Goal: Transaction & Acquisition: Book appointment/travel/reservation

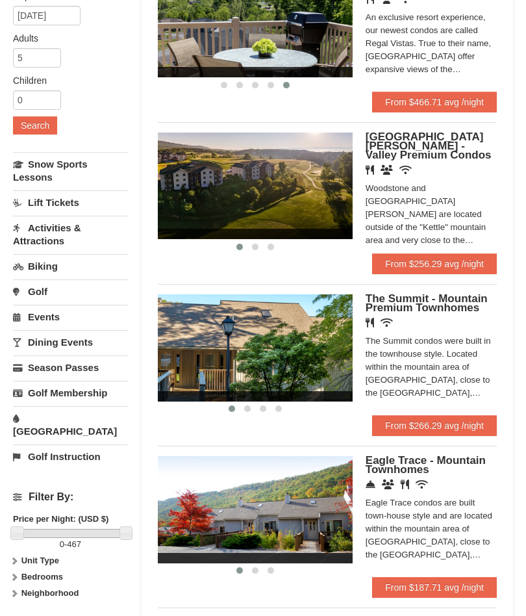
scroll to position [181, 0]
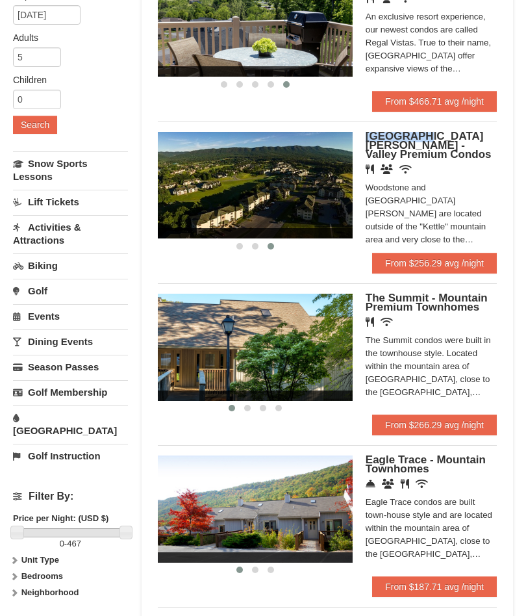
click at [305, 376] on img at bounding box center [255, 347] width 195 height 107
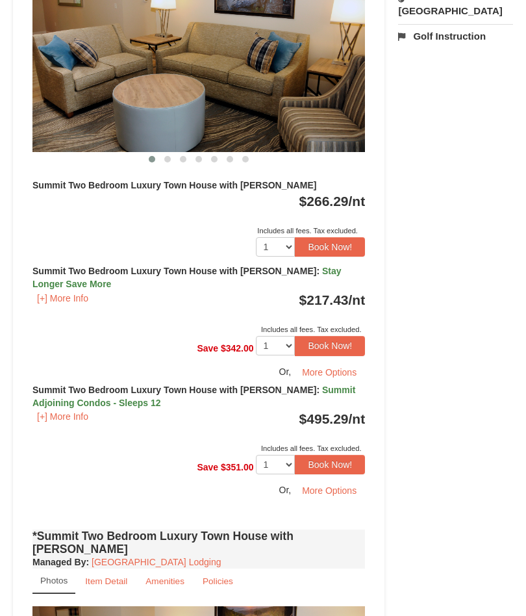
scroll to position [625, 0]
click at [230, 481] on div "Or, More Options" at bounding box center [198, 490] width 333 height 19
click at [168, 385] on strong "Summit Two Bedroom Luxury Town House with Jacuzzi : Summit Adjoining Condos - S…" at bounding box center [193, 396] width 323 height 23
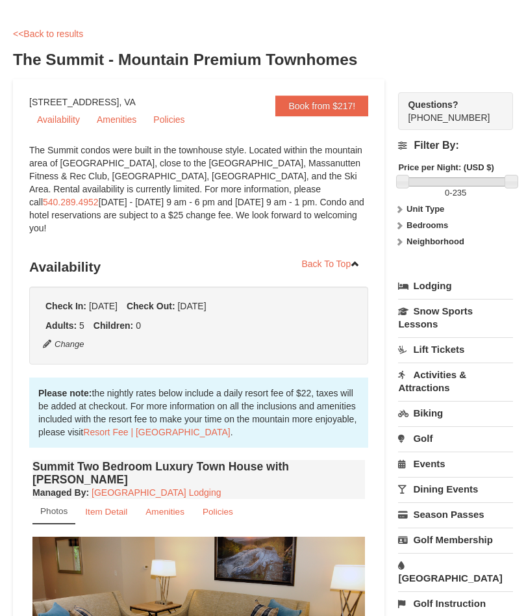
scroll to position [0, 0]
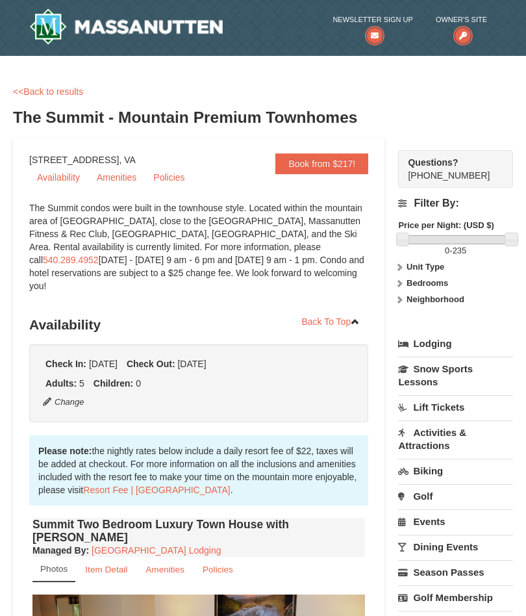
click at [438, 266] on strong "Unit Type" at bounding box center [426, 267] width 38 height 10
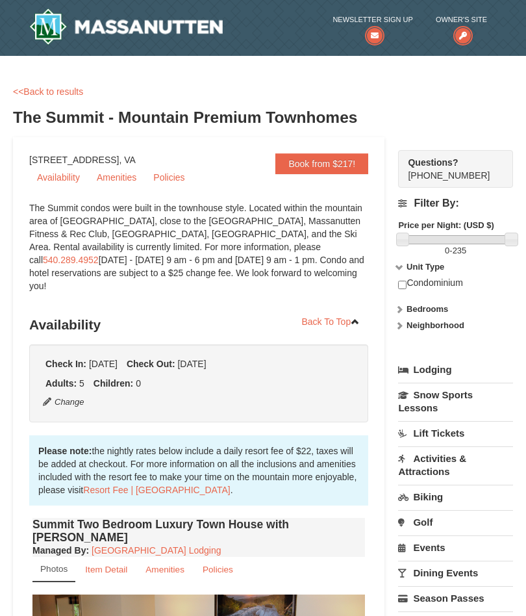
click at [405, 289] on input "checkbox" at bounding box center [402, 285] width 8 height 8
checkbox input "true"
click at [430, 309] on strong "Bedrooms" at bounding box center [428, 309] width 42 height 10
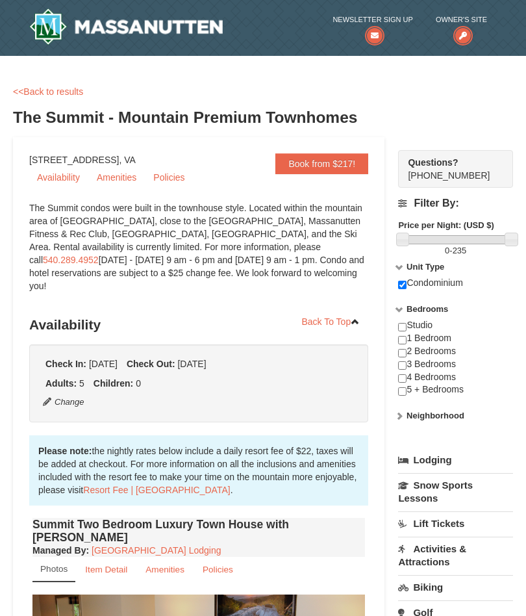
click at [407, 352] on input "checkbox" at bounding box center [402, 353] width 8 height 8
checkbox input "true"
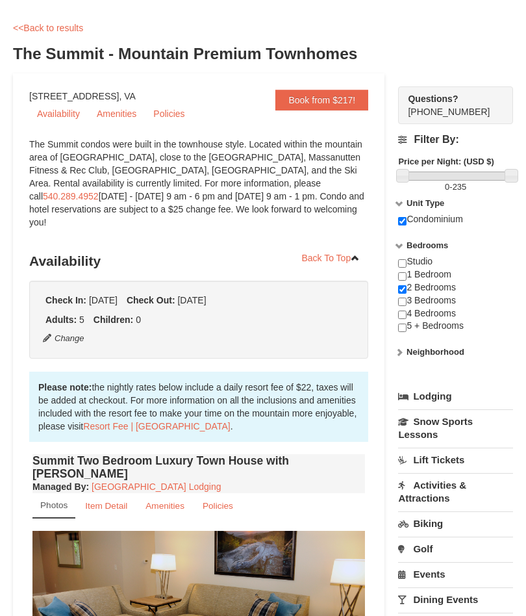
scroll to position [66, 0]
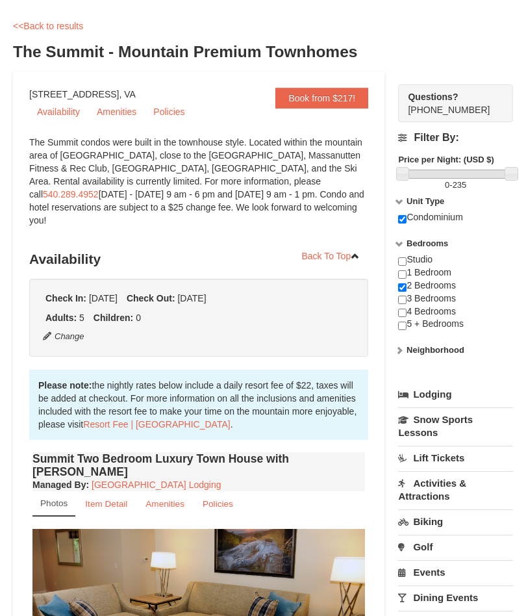
click at [404, 353] on icon at bounding box center [399, 350] width 9 height 9
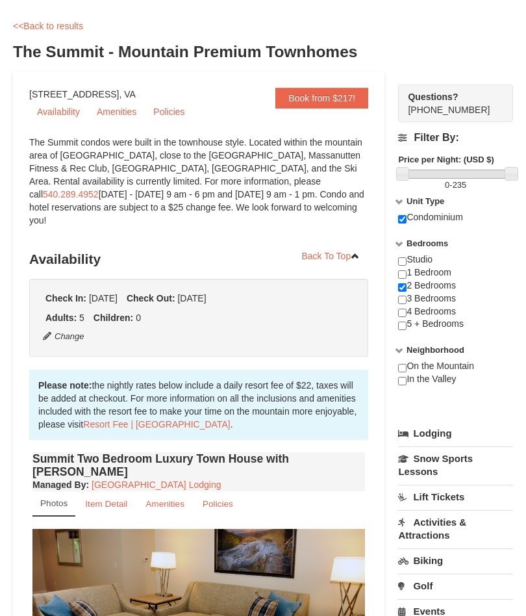
click at [472, 368] on div "On the Mountain In the Valley" at bounding box center [455, 379] width 115 height 39
click at [407, 372] on input "checkbox" at bounding box center [402, 368] width 8 height 8
checkbox input "true"
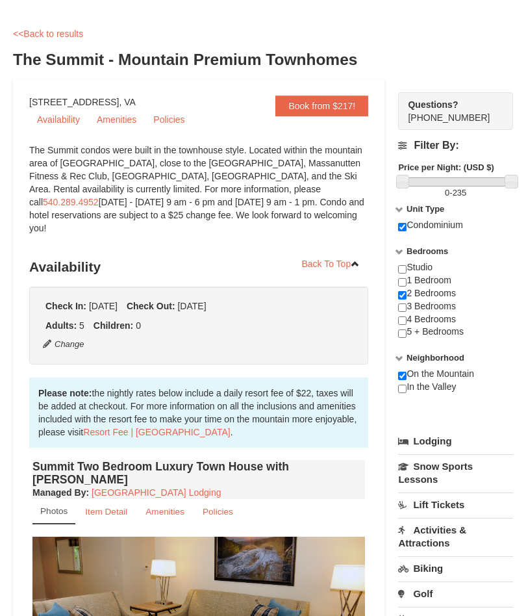
scroll to position [57, 0]
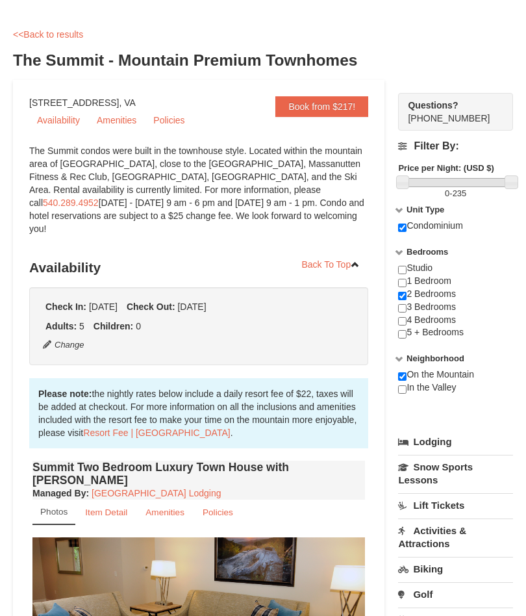
click at [70, 126] on link "Availability" at bounding box center [58, 119] width 58 height 19
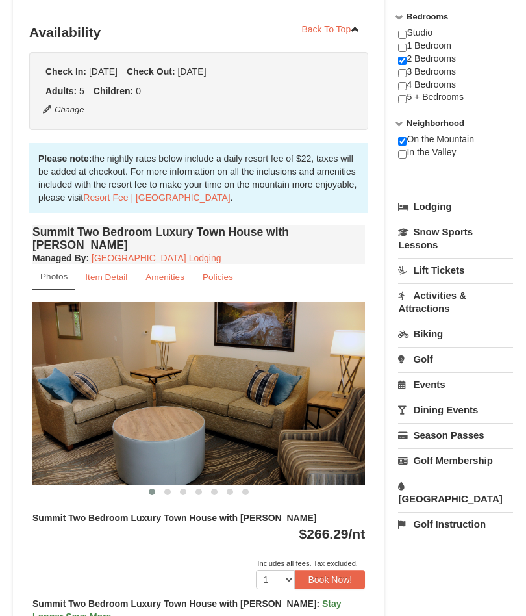
scroll to position [299, 0]
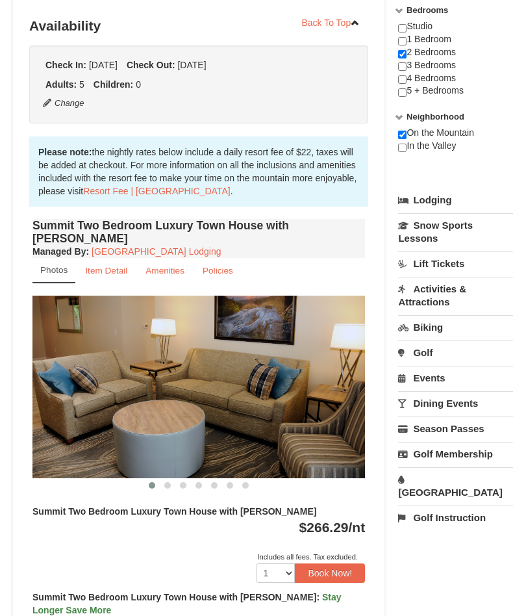
click at [407, 81] on input "checkbox" at bounding box center [402, 79] width 8 height 8
checkbox input "true"
click at [407, 55] on input "checkbox" at bounding box center [402, 54] width 8 height 8
checkbox input "false"
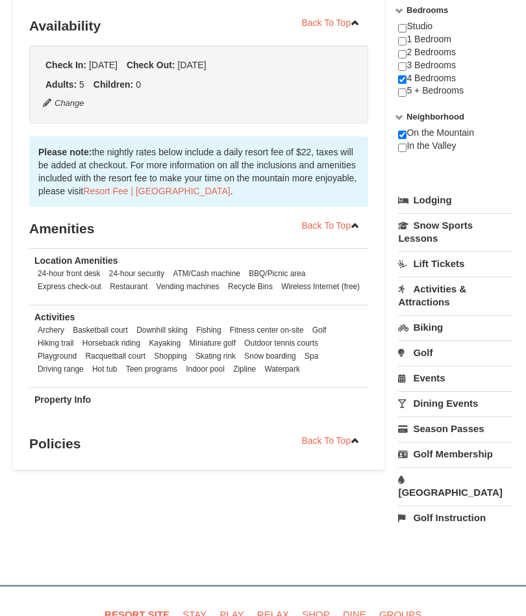
click at [414, 51] on div "Studio 1 Bedroom 2 Bedrooms 3 Bedrooms 4 Bedrooms 5 + Bedrooms" at bounding box center [455, 65] width 115 height 90
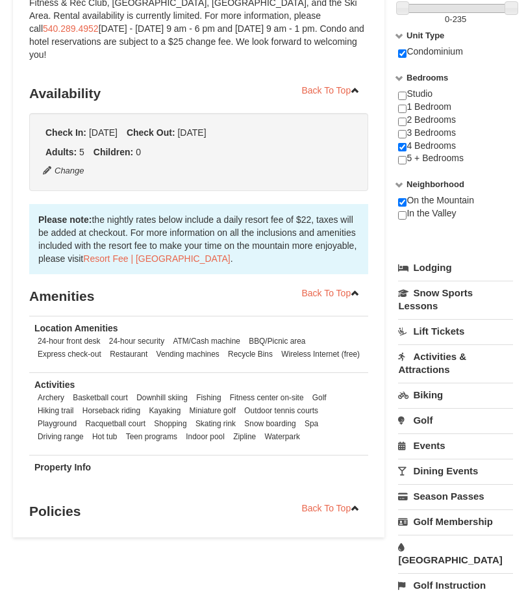
scroll to position [214, 0]
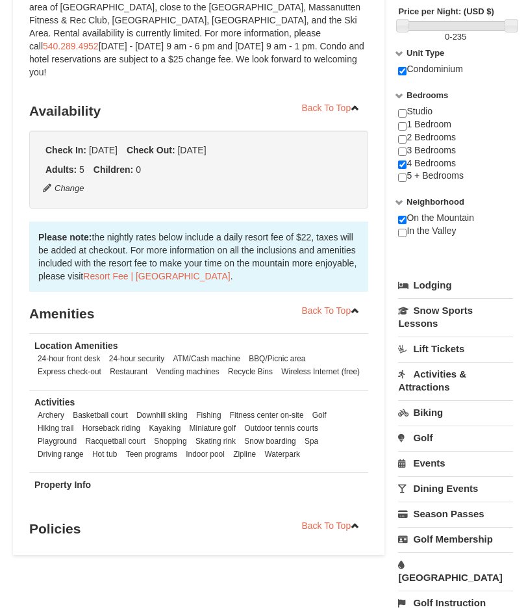
click at [459, 345] on link "Lift Tickets" at bounding box center [455, 349] width 115 height 24
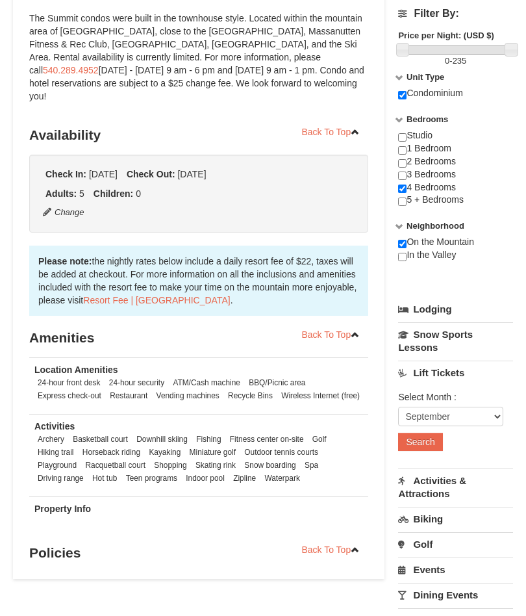
scroll to position [190, 0]
click at [418, 450] on button "Search" at bounding box center [420, 441] width 44 height 18
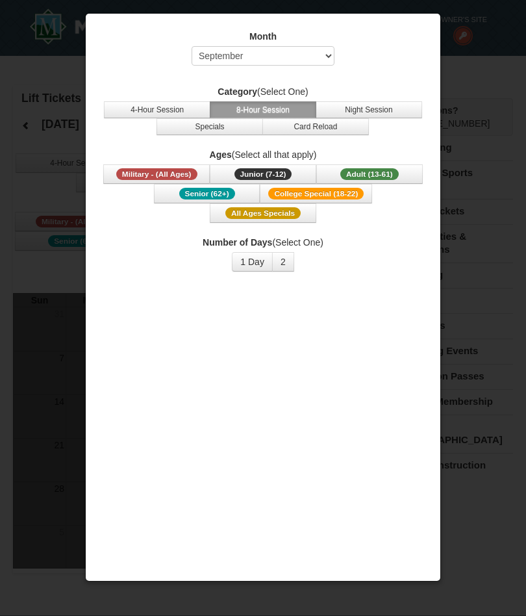
select select "9"
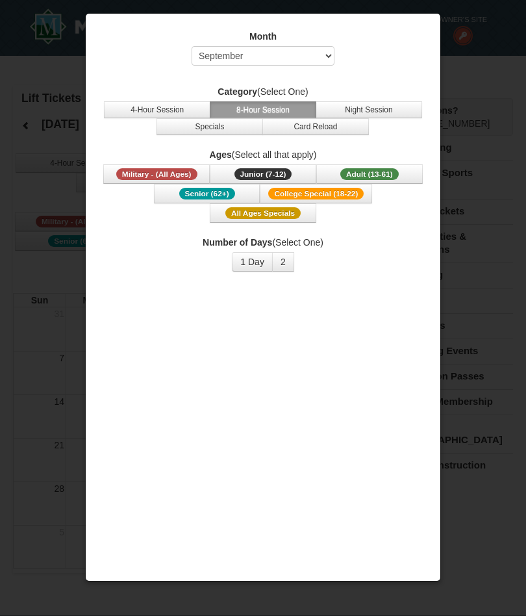
click at [483, 46] on div at bounding box center [263, 308] width 526 height 616
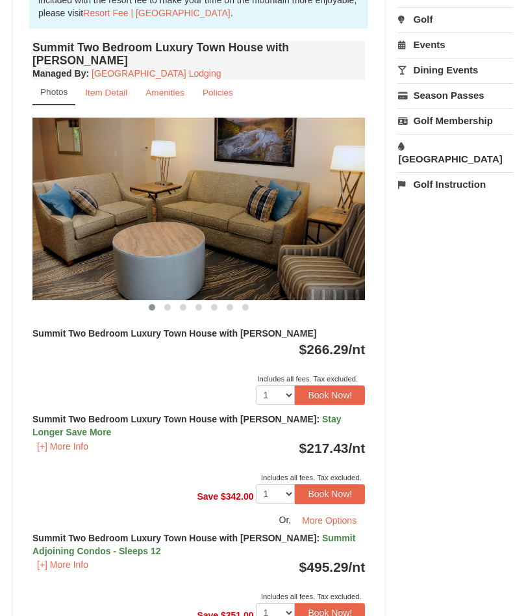
scroll to position [476, 0]
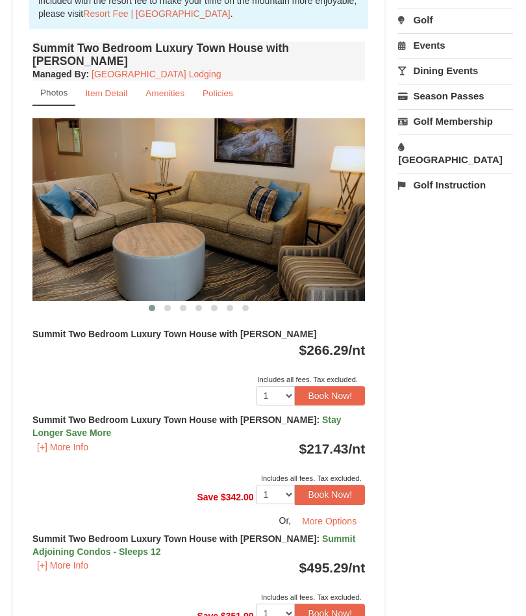
click at [110, 329] on strong "Summit Two Bedroom Luxury Town House with [PERSON_NAME]" at bounding box center [174, 334] width 284 height 10
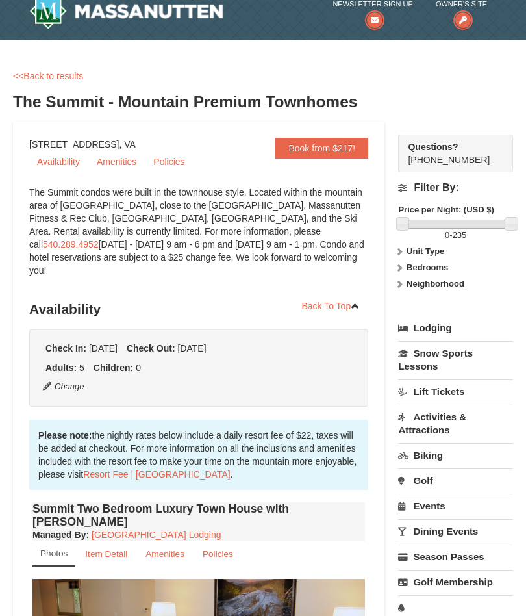
scroll to position [16, 0]
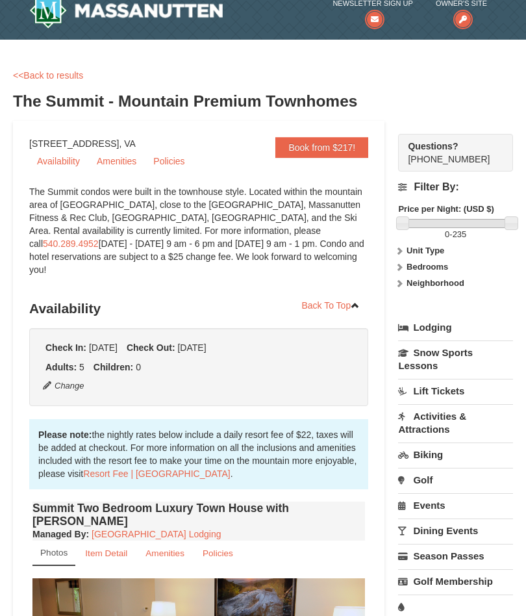
click at [426, 255] on strong "Unit Type" at bounding box center [426, 251] width 38 height 10
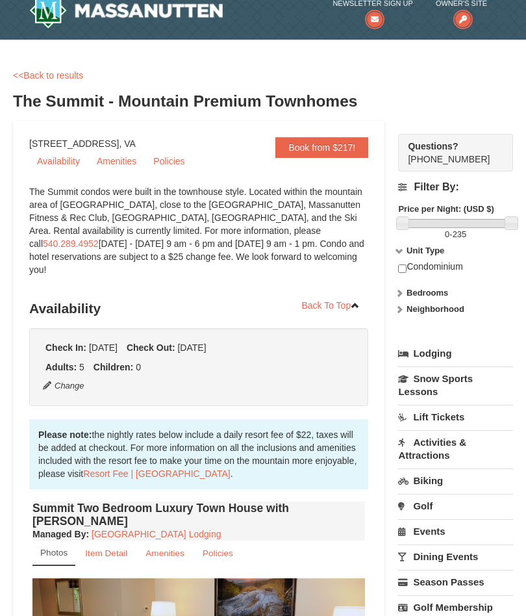
click at [402, 273] on input "checkbox" at bounding box center [402, 268] width 8 height 8
checkbox input "true"
click at [439, 293] on strong "Bedrooms" at bounding box center [428, 293] width 42 height 10
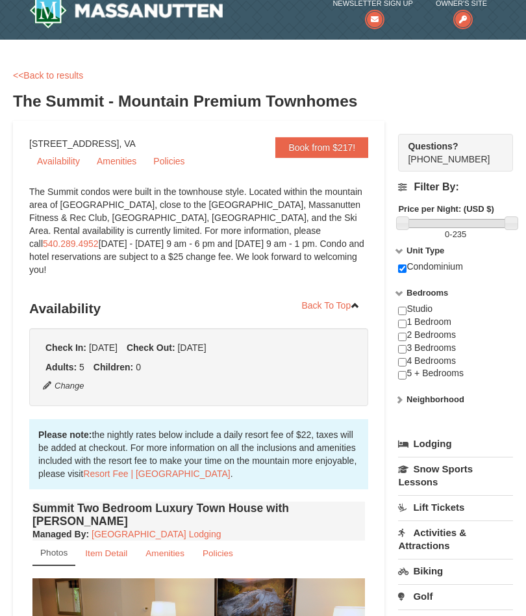
click at [406, 334] on input "checkbox" at bounding box center [402, 337] width 8 height 8
checkbox input "true"
click at [407, 290] on strong "Bedrooms" at bounding box center [428, 293] width 42 height 10
click at [435, 396] on strong "Neighborhood" at bounding box center [436, 399] width 58 height 10
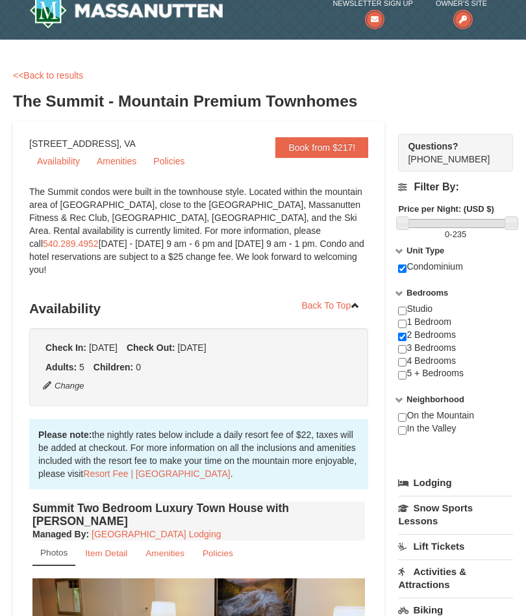
click at [407, 435] on input "checkbox" at bounding box center [402, 430] width 8 height 8
checkbox input "true"
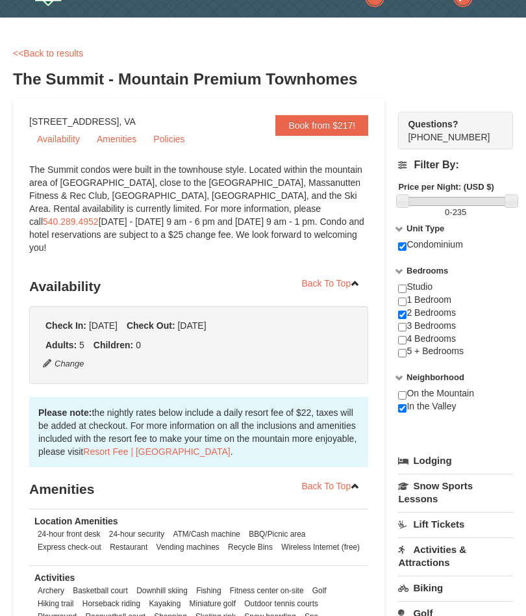
scroll to position [38, 0]
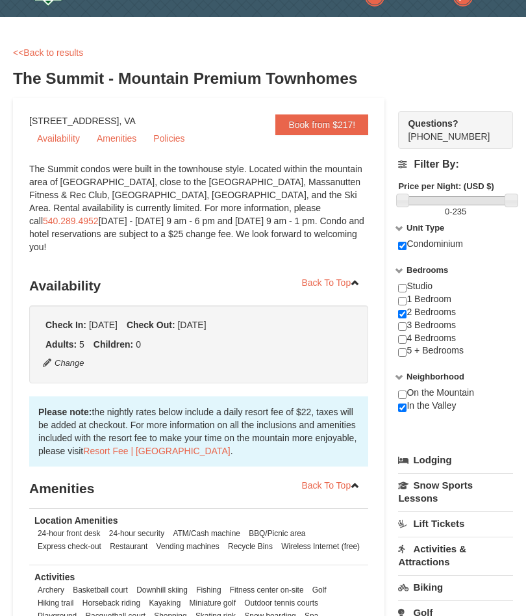
click at [436, 464] on link "Lodging" at bounding box center [455, 460] width 115 height 23
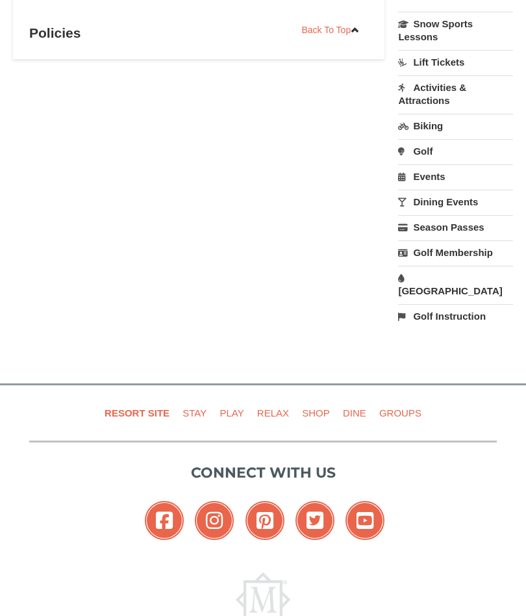
scroll to position [711, 0]
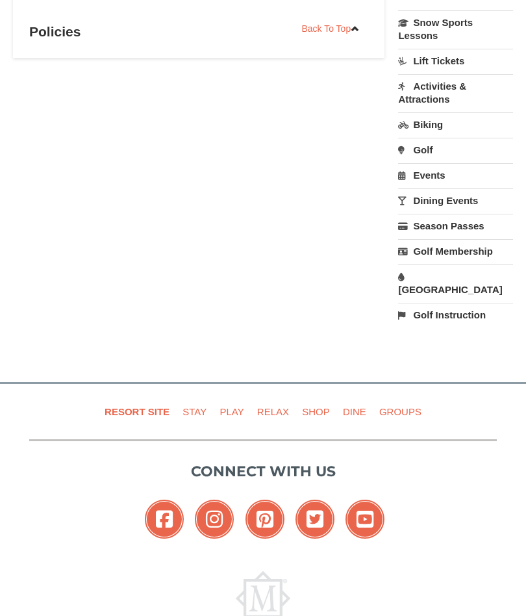
click at [142, 400] on link "Resort Site" at bounding box center [136, 411] width 75 height 29
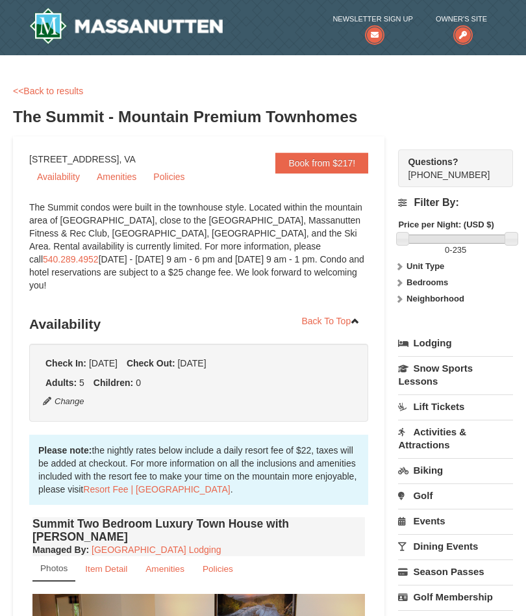
scroll to position [1, 0]
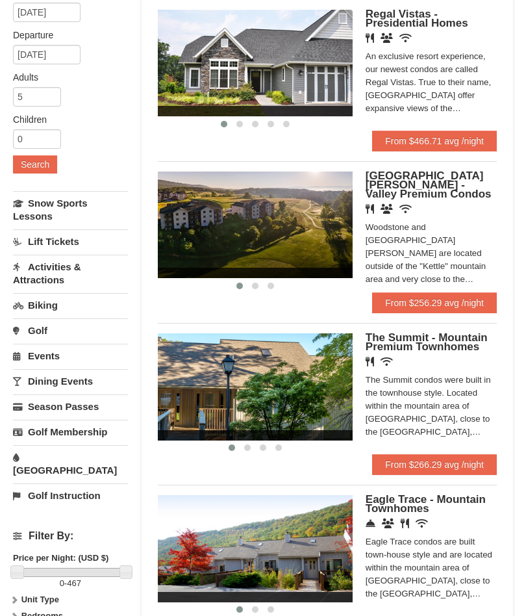
scroll to position [141, 0]
click at [252, 449] on button at bounding box center [248, 447] width 16 height 13
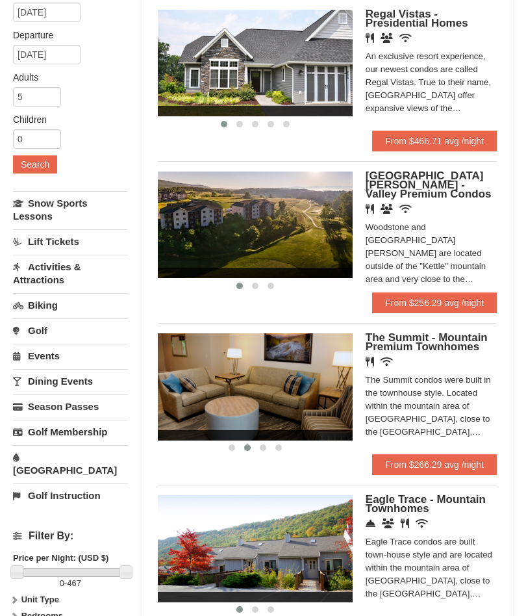
click at [267, 450] on button at bounding box center [263, 447] width 16 height 13
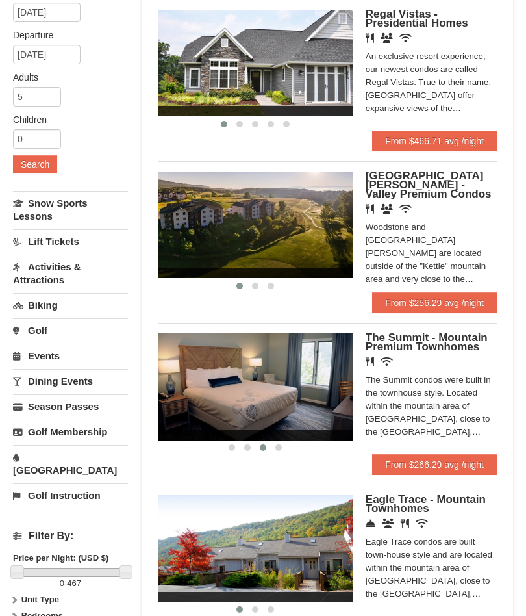
click at [286, 449] on button at bounding box center [279, 447] width 16 height 13
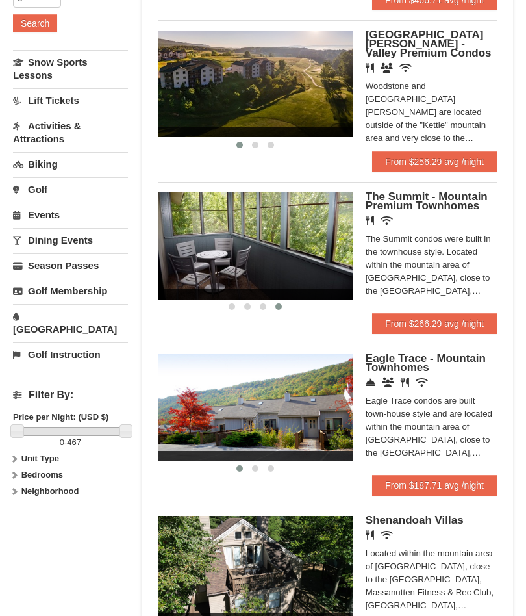
scroll to position [283, 0]
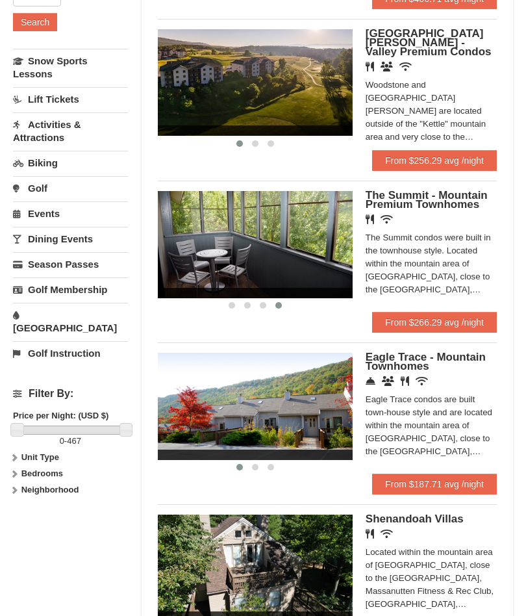
click at [260, 470] on button at bounding box center [256, 467] width 16 height 13
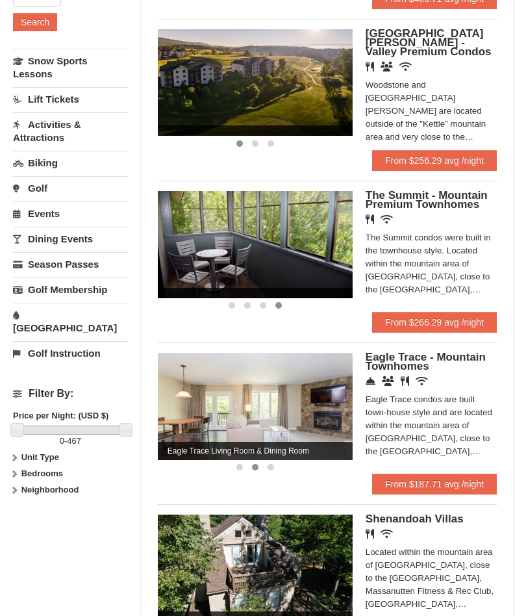
click at [274, 470] on button at bounding box center [271, 467] width 16 height 13
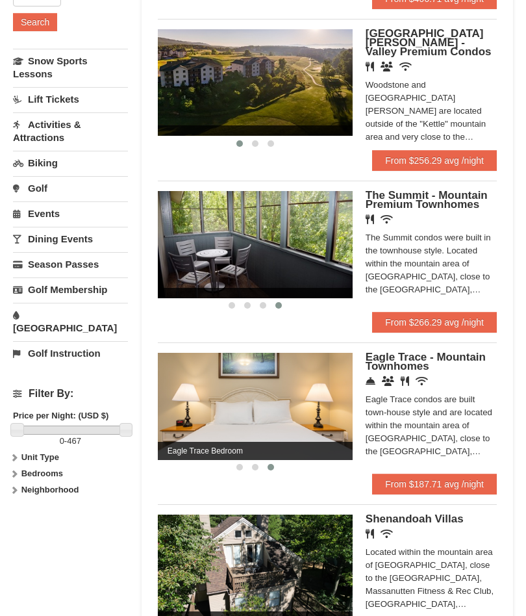
click at [298, 424] on img at bounding box center [255, 406] width 195 height 107
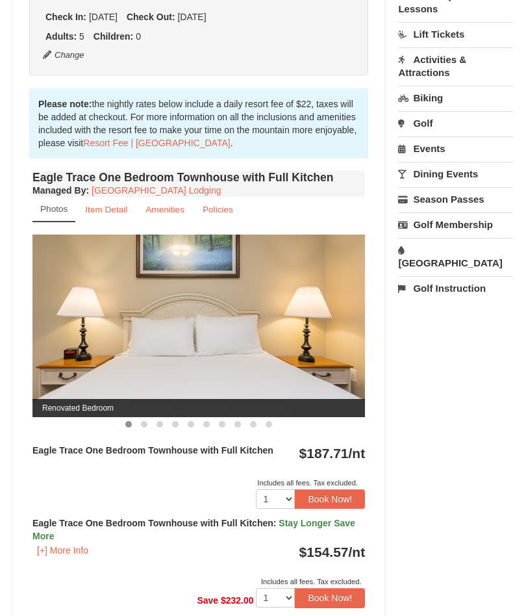
scroll to position [373, 0]
click at [149, 426] on button at bounding box center [144, 424] width 16 height 13
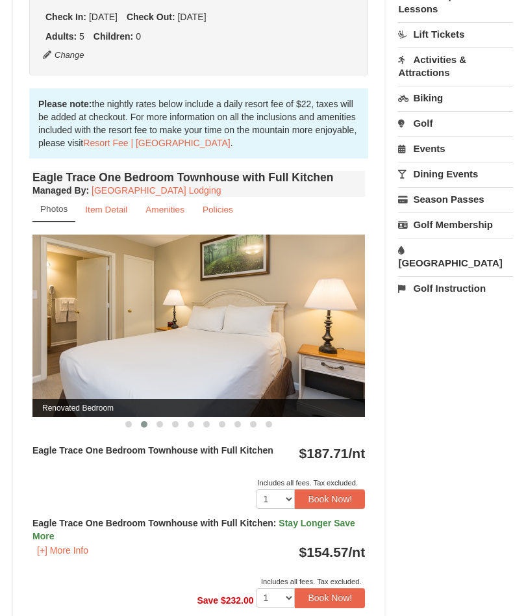
click at [165, 428] on button at bounding box center [160, 424] width 16 height 13
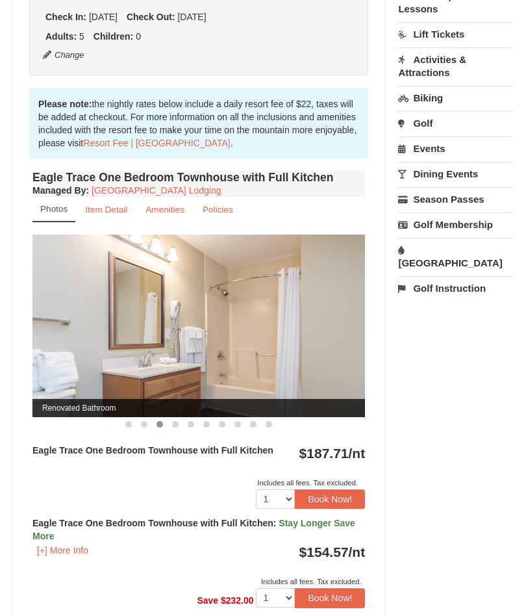
click at [181, 427] on button at bounding box center [176, 424] width 16 height 13
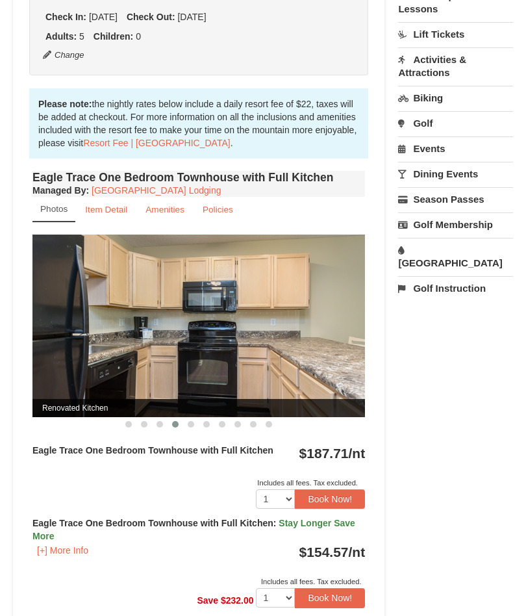
click at [196, 429] on button at bounding box center [191, 424] width 16 height 13
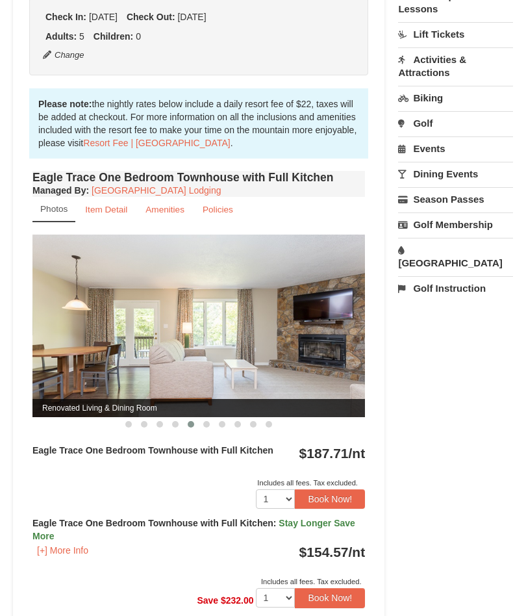
click at [212, 429] on button at bounding box center [207, 424] width 16 height 13
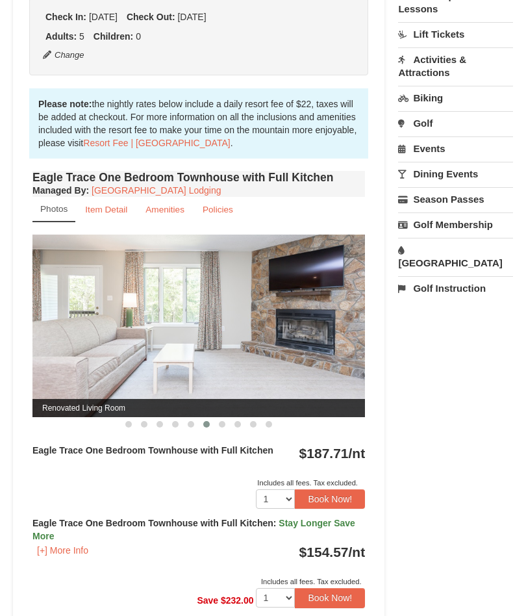
click at [226, 428] on button at bounding box center [222, 424] width 16 height 13
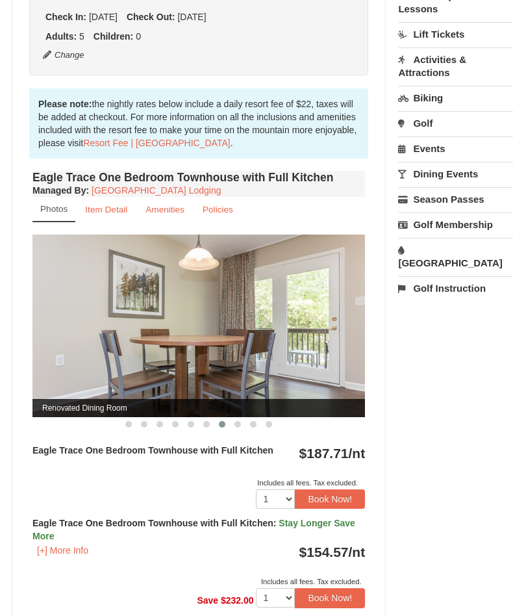
click at [242, 428] on button at bounding box center [238, 424] width 16 height 13
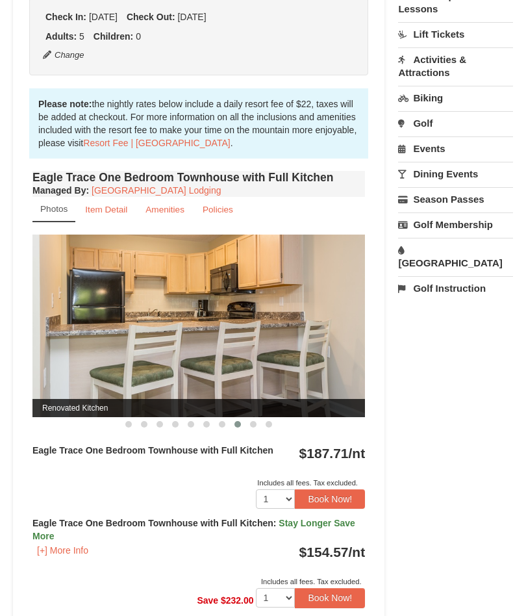
click at [257, 428] on button at bounding box center [254, 424] width 16 height 13
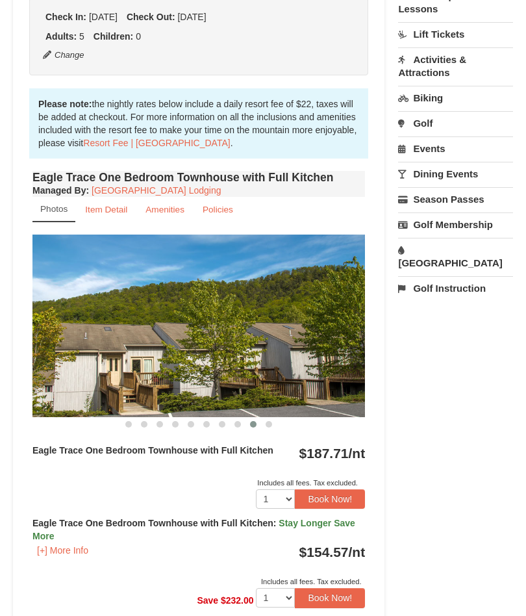
click at [274, 430] on button at bounding box center [269, 424] width 16 height 13
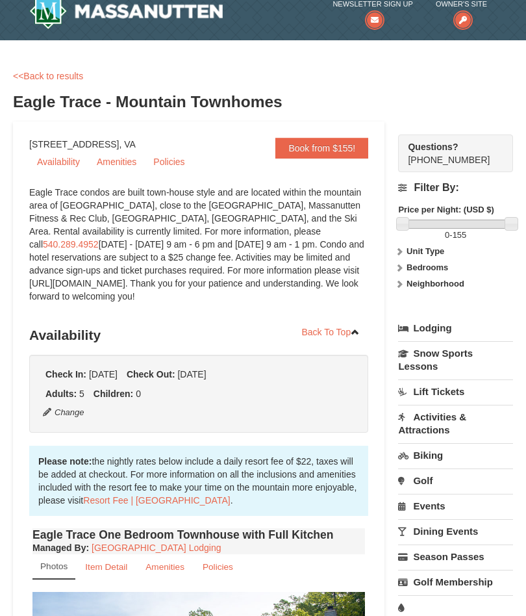
scroll to position [0, 0]
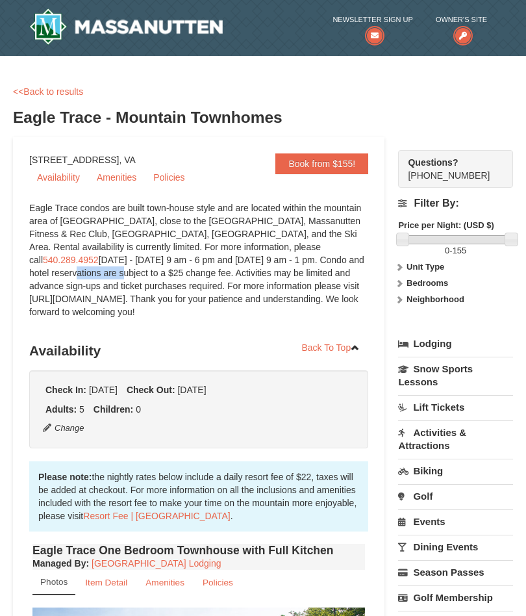
click at [512, 397] on link "Lift Tickets" at bounding box center [455, 407] width 115 height 24
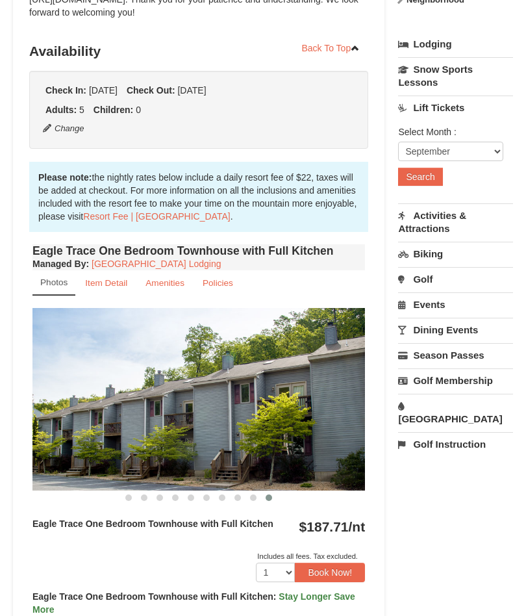
scroll to position [301, 0]
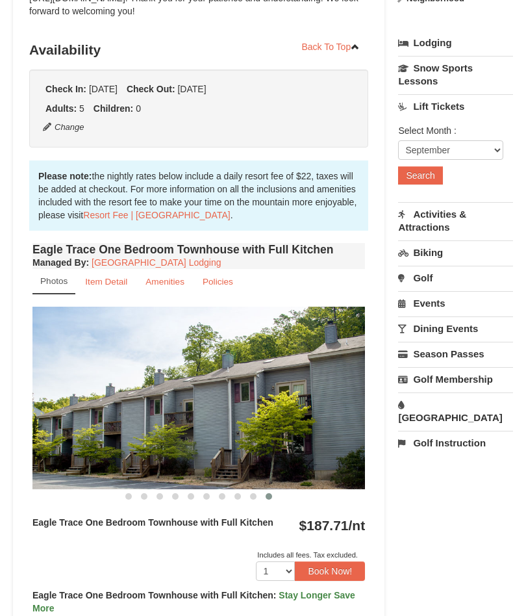
click at [131, 498] on span at bounding box center [128, 496] width 6 height 6
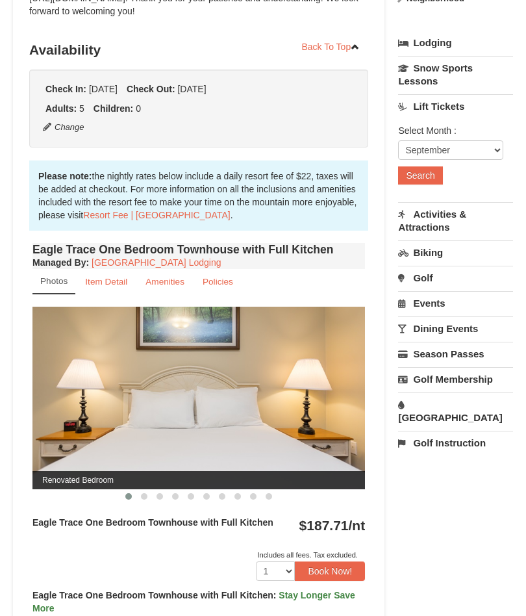
click at [148, 497] on button at bounding box center [144, 496] width 16 height 13
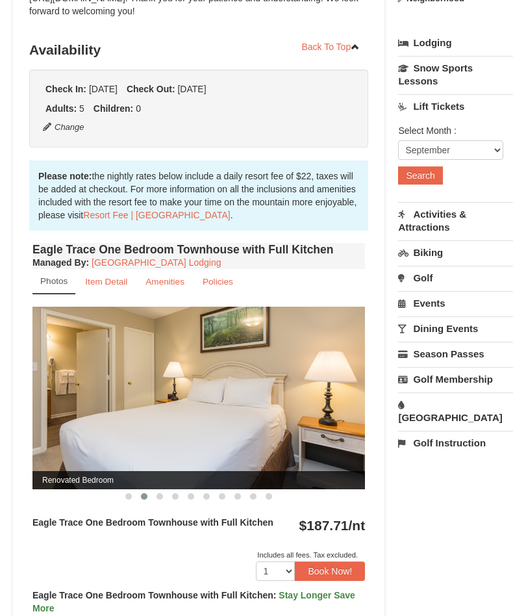
click at [168, 502] on button at bounding box center [176, 496] width 16 height 13
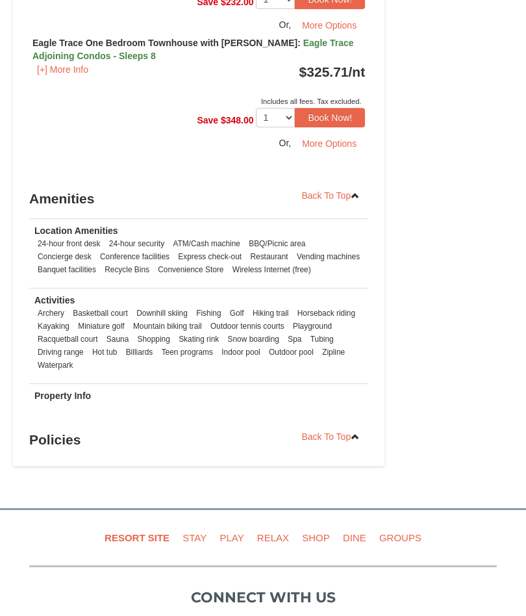
scroll to position [1584, 0]
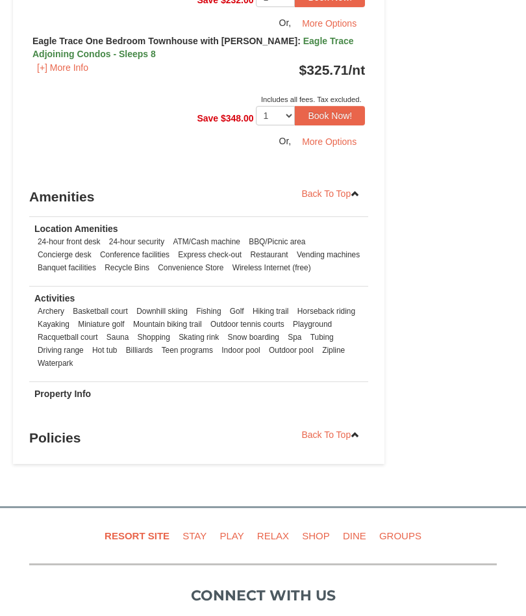
click at [71, 399] on strong "Property Info" at bounding box center [62, 394] width 57 height 10
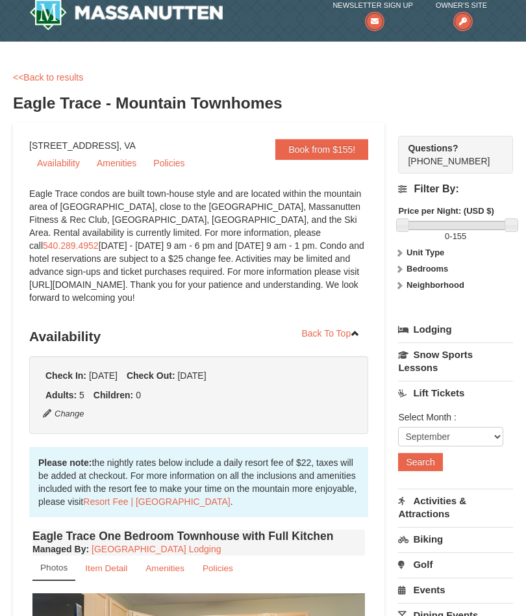
scroll to position [0, 0]
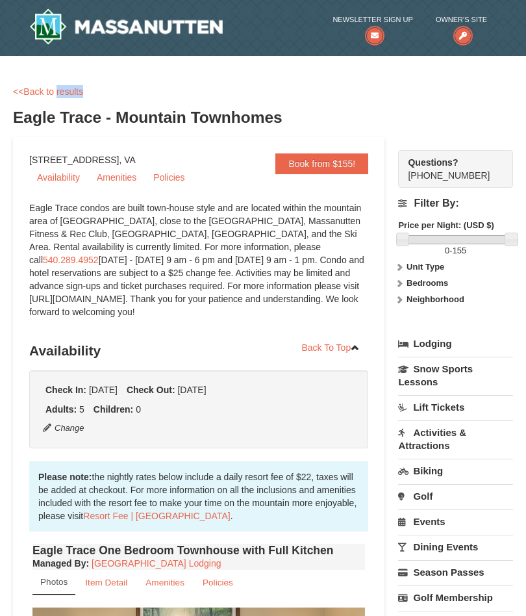
click at [466, 101] on div "<<Back to results Eagle Trace - Mountain Townhomes" at bounding box center [263, 111] width 500 height 52
click at [446, 109] on h3 "Eagle Trace - Mountain Townhomes" at bounding box center [263, 118] width 500 height 26
